Goal: Contribute content: Add original content to the website for others to see

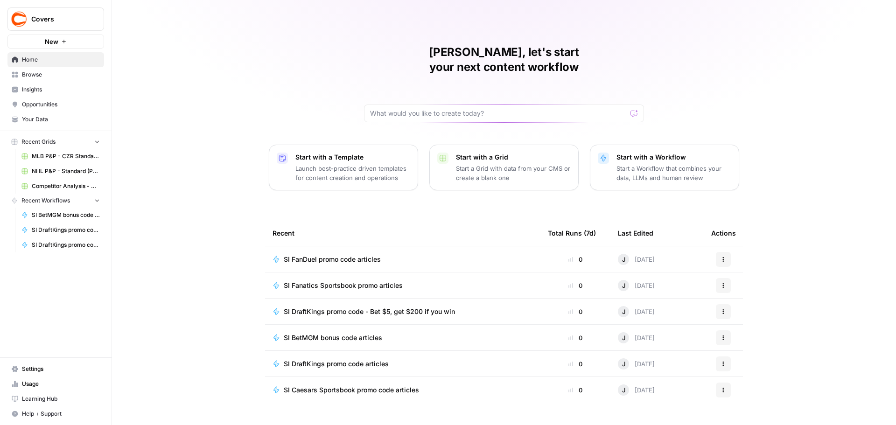
click at [38, 72] on span "Browse" at bounding box center [61, 74] width 78 height 8
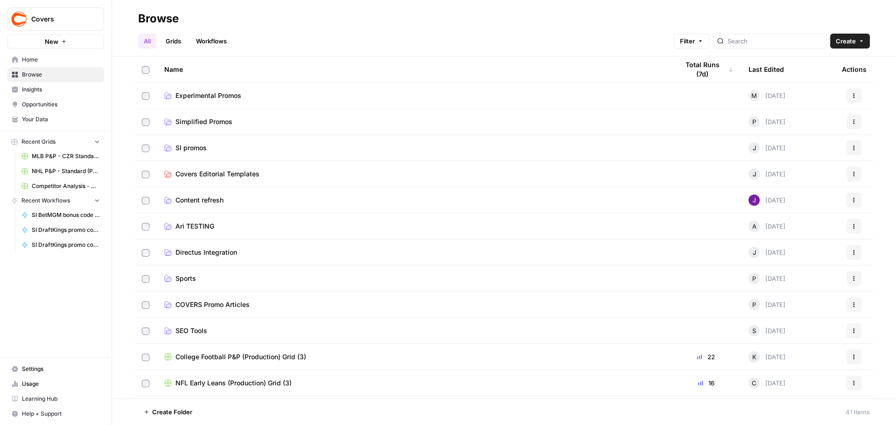
click at [196, 147] on span "SI promos" at bounding box center [190, 147] width 31 height 9
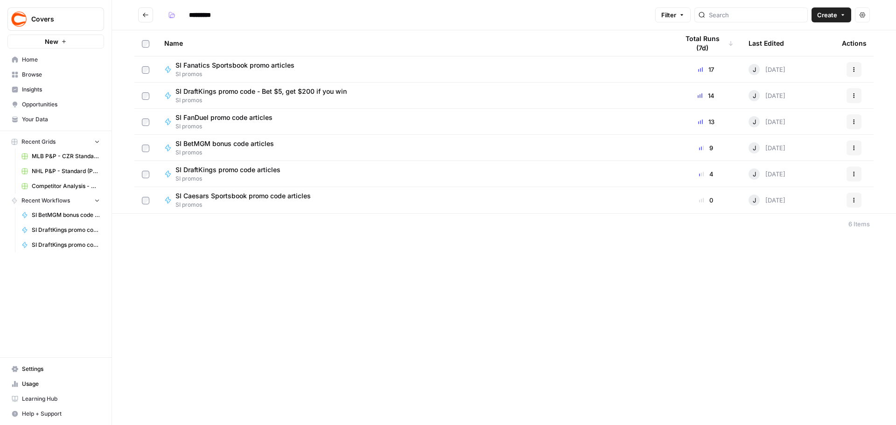
click at [241, 116] on span "SI FanDuel promo code articles" at bounding box center [223, 117] width 97 height 9
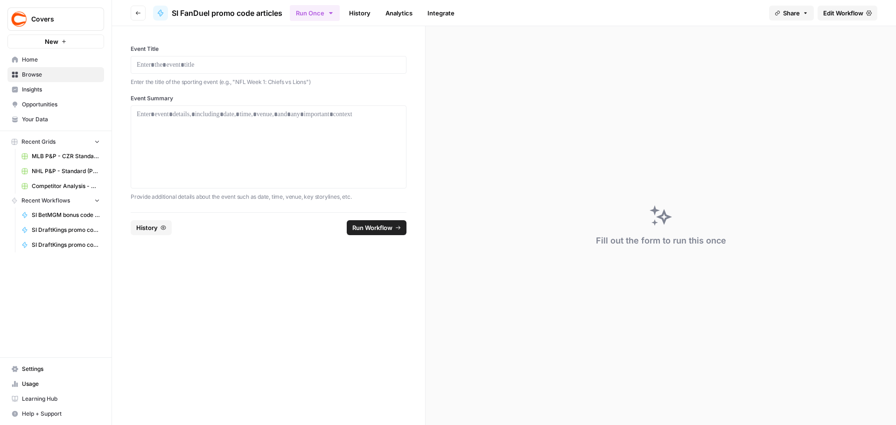
click at [842, 14] on span "Edit Workflow" at bounding box center [843, 12] width 40 height 9
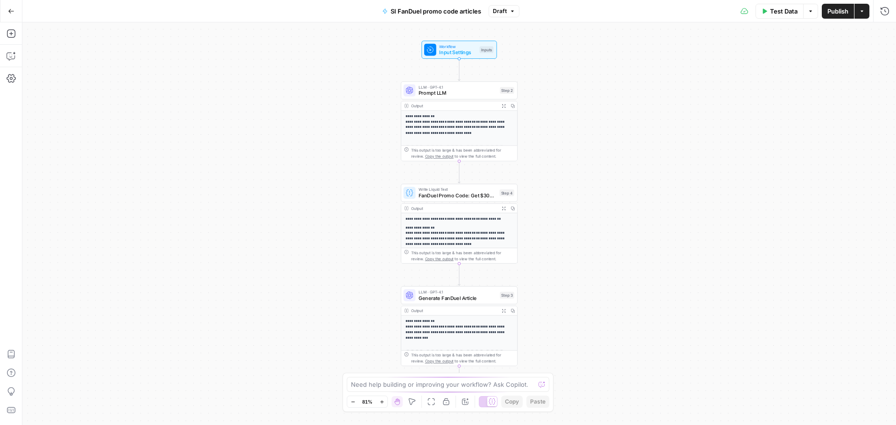
click at [779, 15] on button "Test Data" at bounding box center [779, 11] width 48 height 15
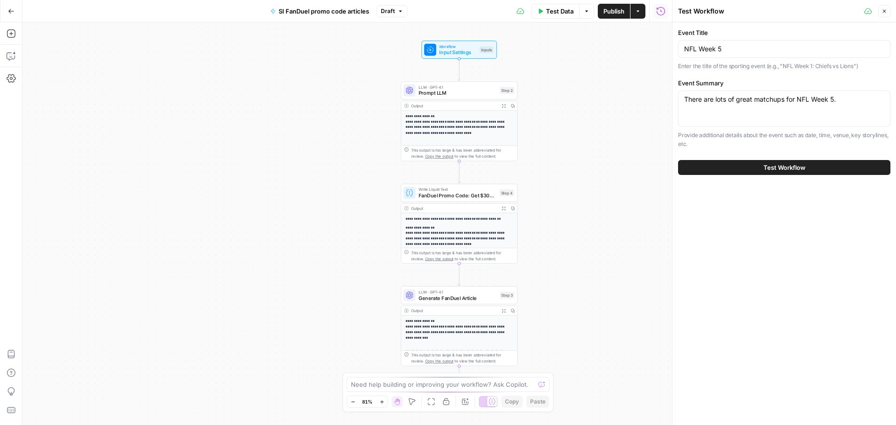
click at [776, 166] on span "Test Workflow" at bounding box center [784, 167] width 42 height 9
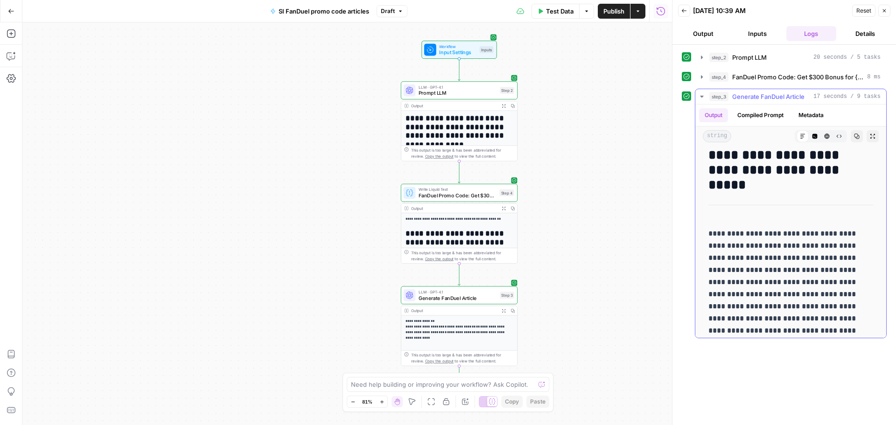
scroll to position [47, 0]
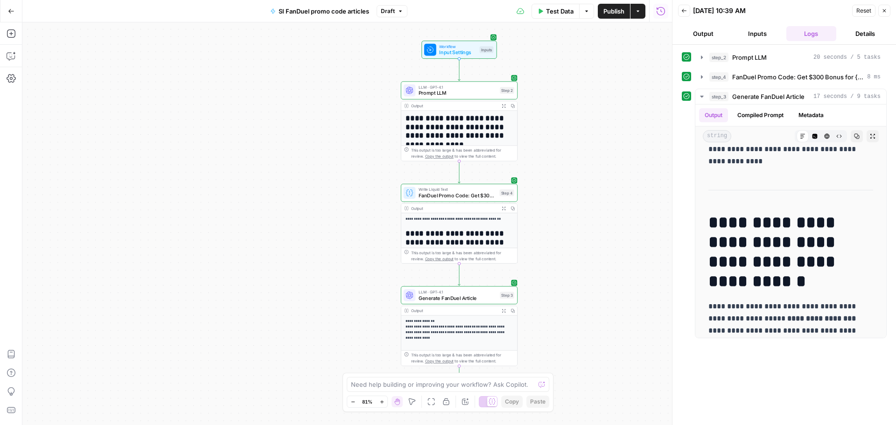
click at [467, 97] on div "LLM · GPT-4.1 Prompt LLM Step 2 Copy step Delete step Add Note Test" at bounding box center [459, 90] width 117 height 18
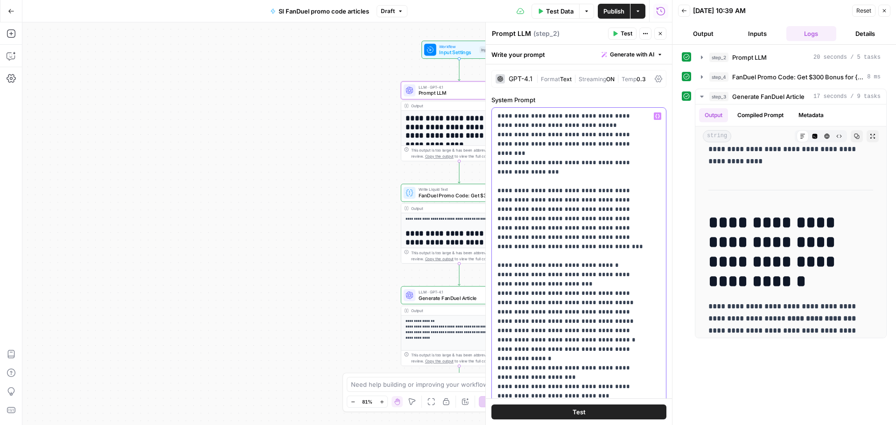
type input "week"
click at [445, 239] on h1 "**********" at bounding box center [455, 246] width 101 height 35
click at [461, 196] on span "FanDuel Promo Code: Get $300 Bonus for {{ event_title }}" at bounding box center [457, 195] width 78 height 7
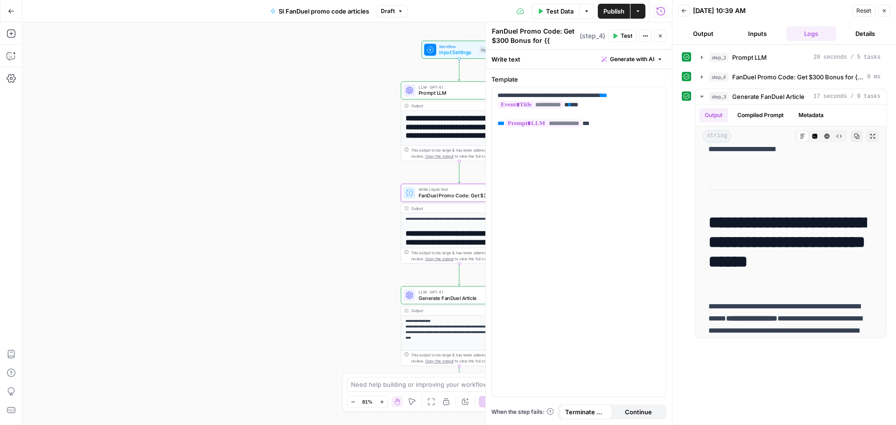
click at [453, 226] on div "**********" at bounding box center [459, 276] width 116 height 126
click at [452, 301] on span "Generate FanDuel Article" at bounding box center [457, 297] width 78 height 7
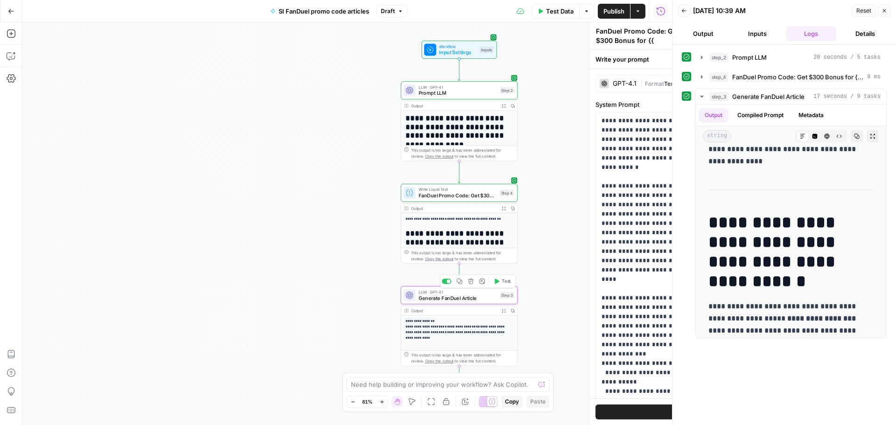
type textarea "Generate FanDuel Article"
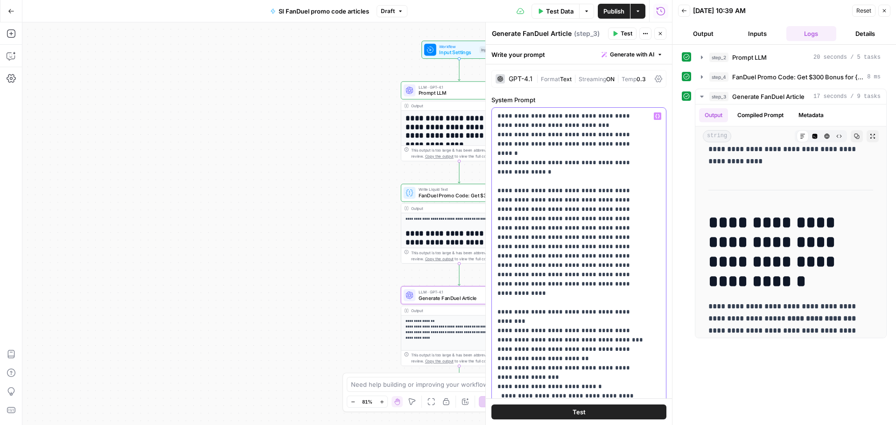
type input "week"
click at [627, 98] on button "Next Match" at bounding box center [628, 94] width 7 height 7
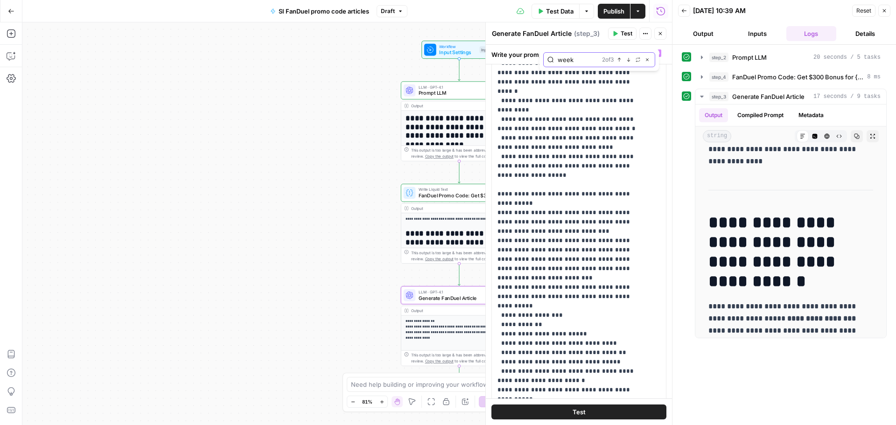
scroll to position [2076, 0]
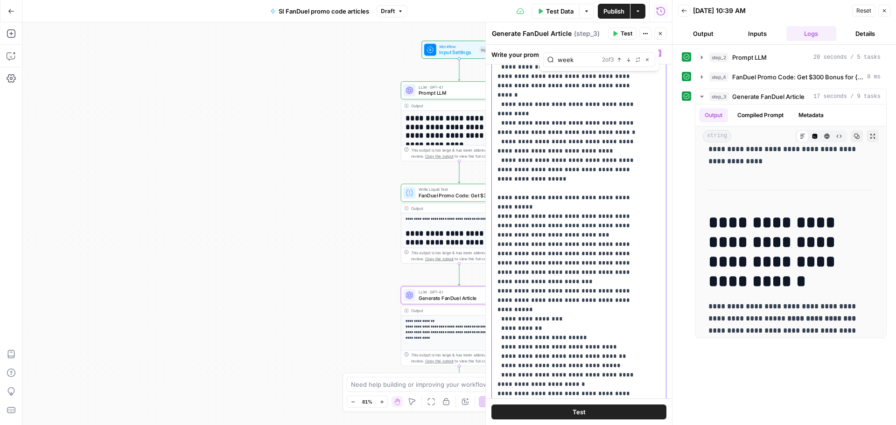
click at [586, 412] on button "Test" at bounding box center [578, 411] width 175 height 15
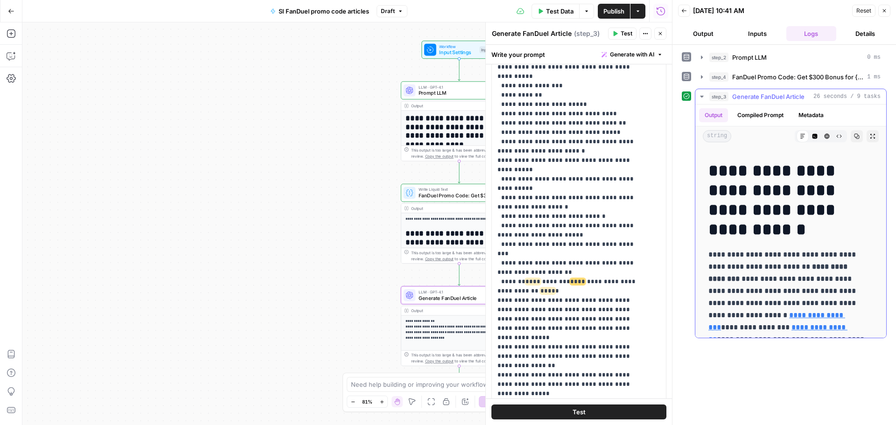
scroll to position [187, 0]
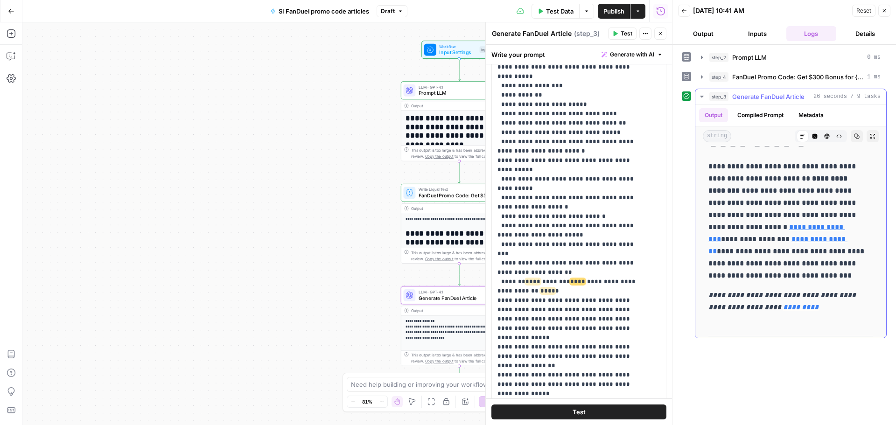
click at [818, 239] on p "**********" at bounding box center [787, 220] width 158 height 121
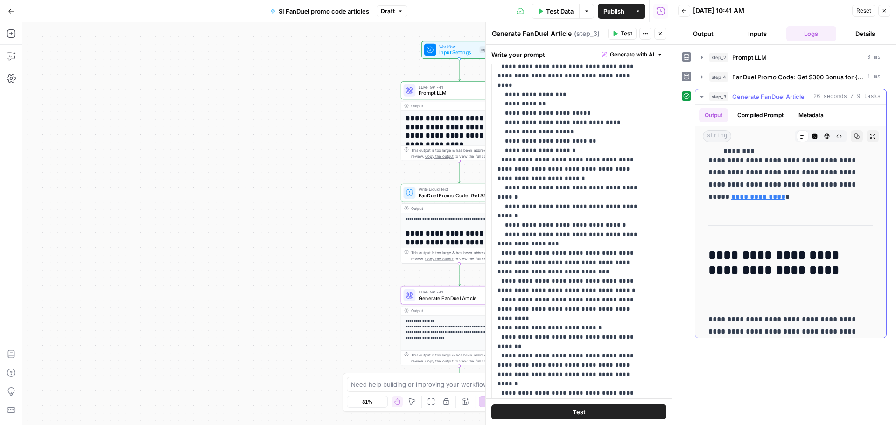
scroll to position [1401, 0]
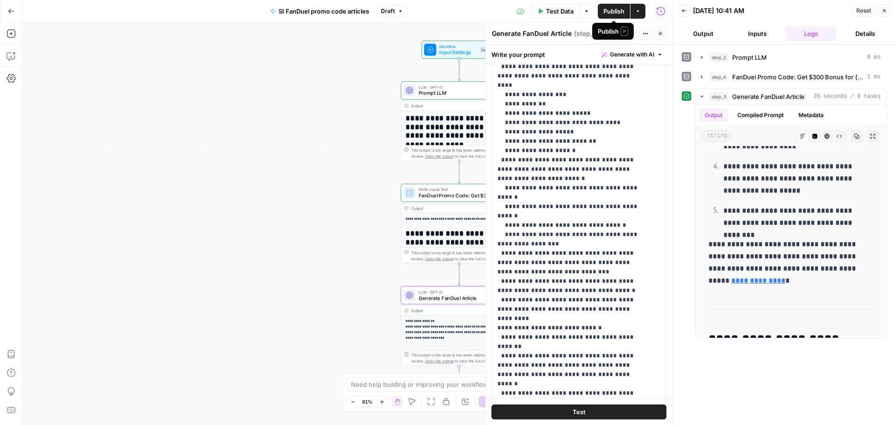
click at [613, 11] on span "Publish" at bounding box center [613, 11] width 21 height 9
